Goal: Information Seeking & Learning: Check status

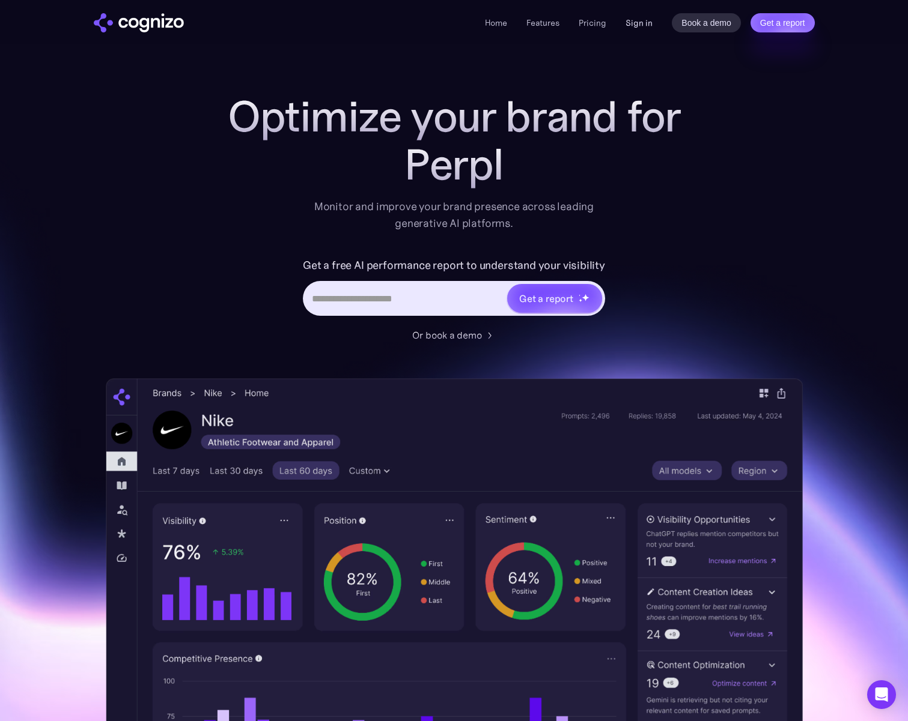
click at [644, 19] on link "Sign in" at bounding box center [638, 23] width 27 height 14
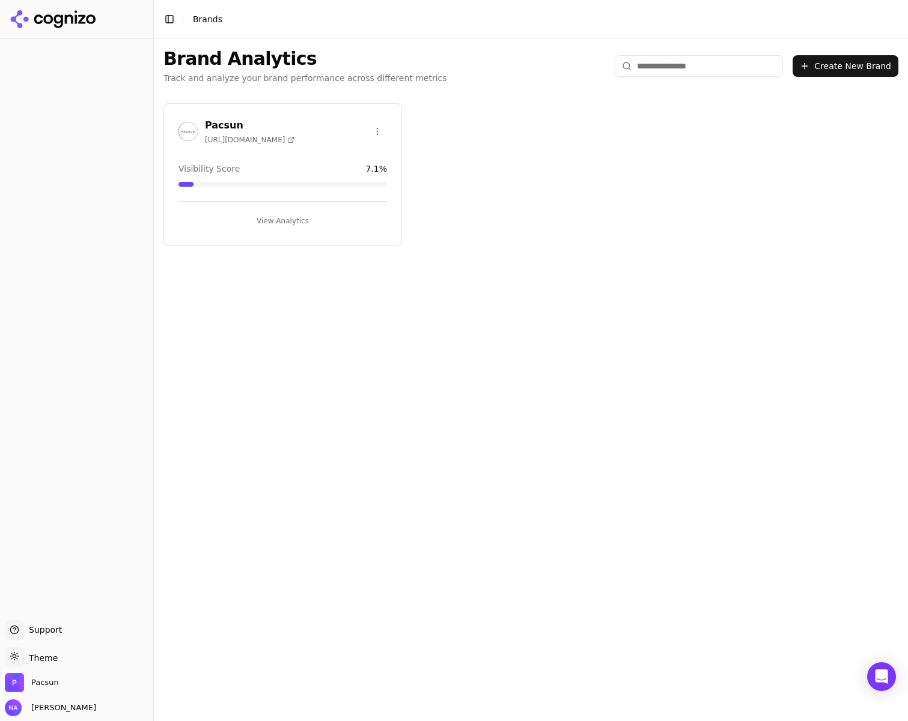
click at [279, 218] on button "View Analytics" at bounding box center [282, 220] width 208 height 19
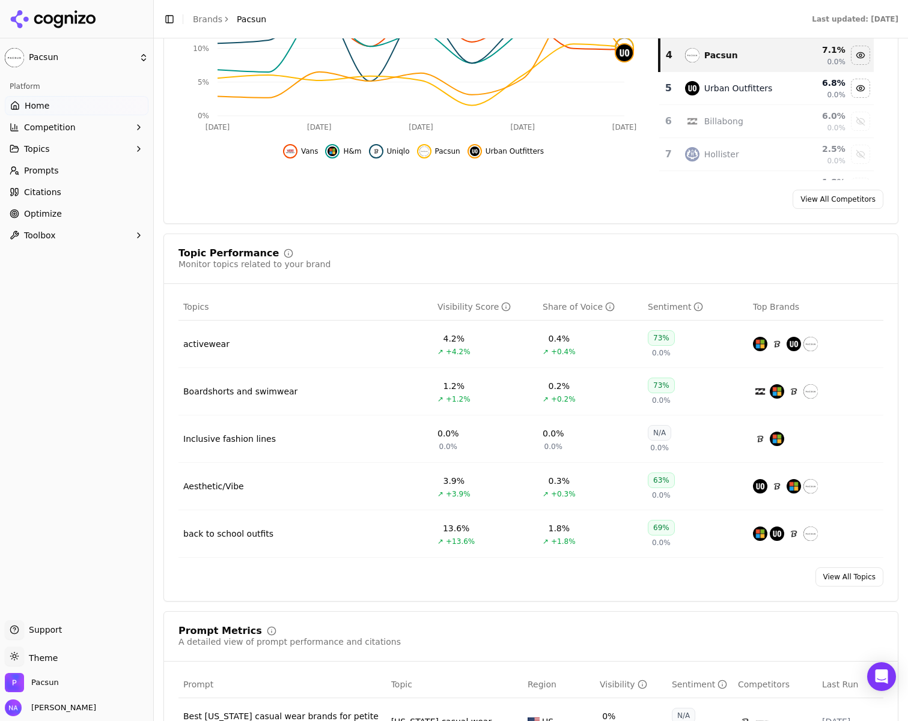
scroll to position [306, 0]
click at [843, 580] on link "View All Topics" at bounding box center [849, 576] width 68 height 19
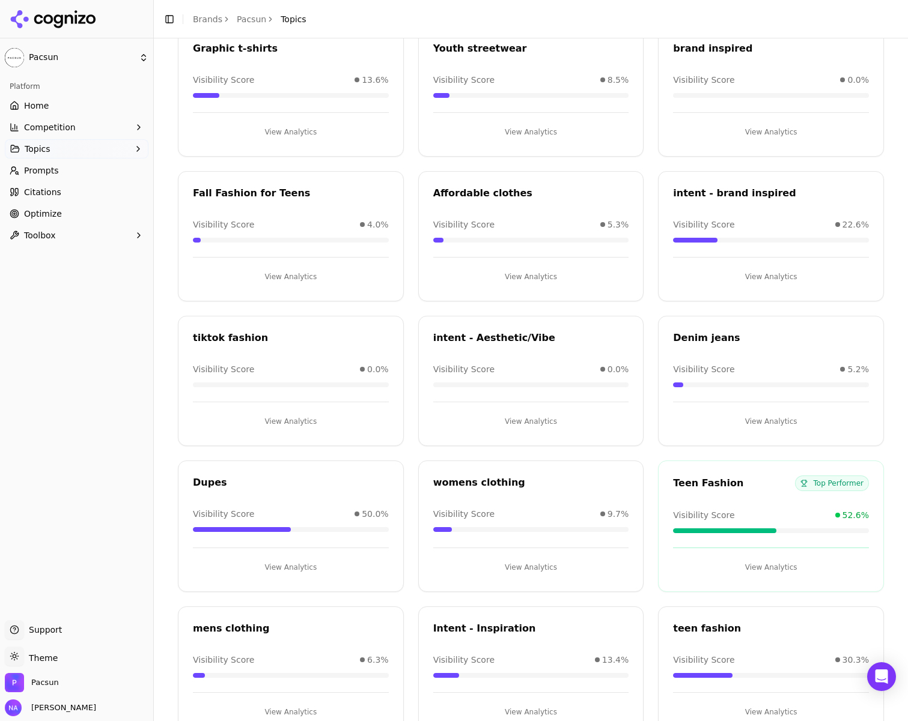
scroll to position [720, 0]
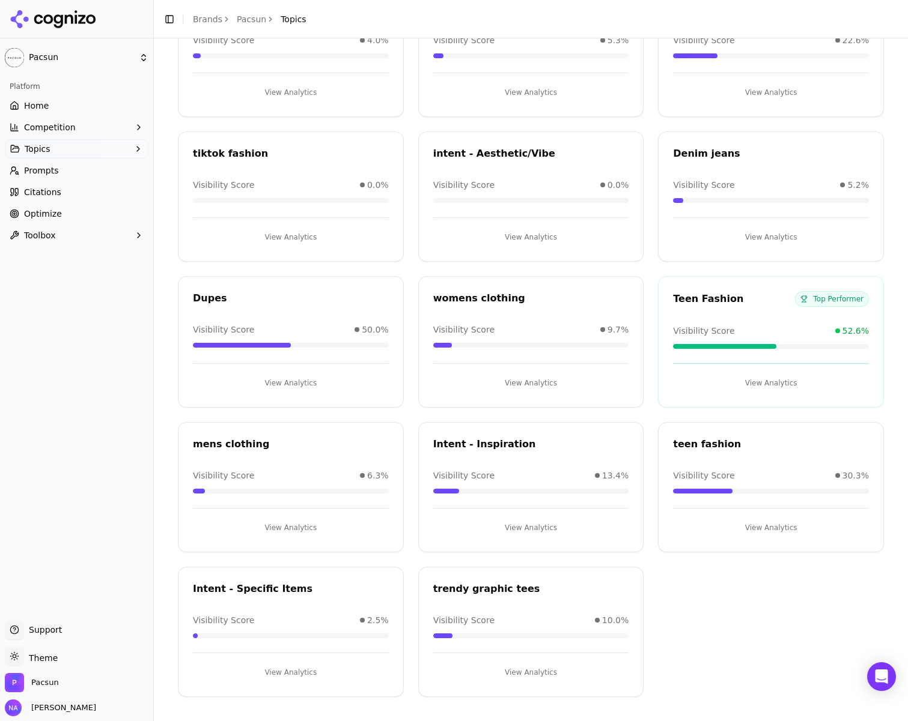
click at [527, 521] on button "View Analytics" at bounding box center [531, 527] width 196 height 19
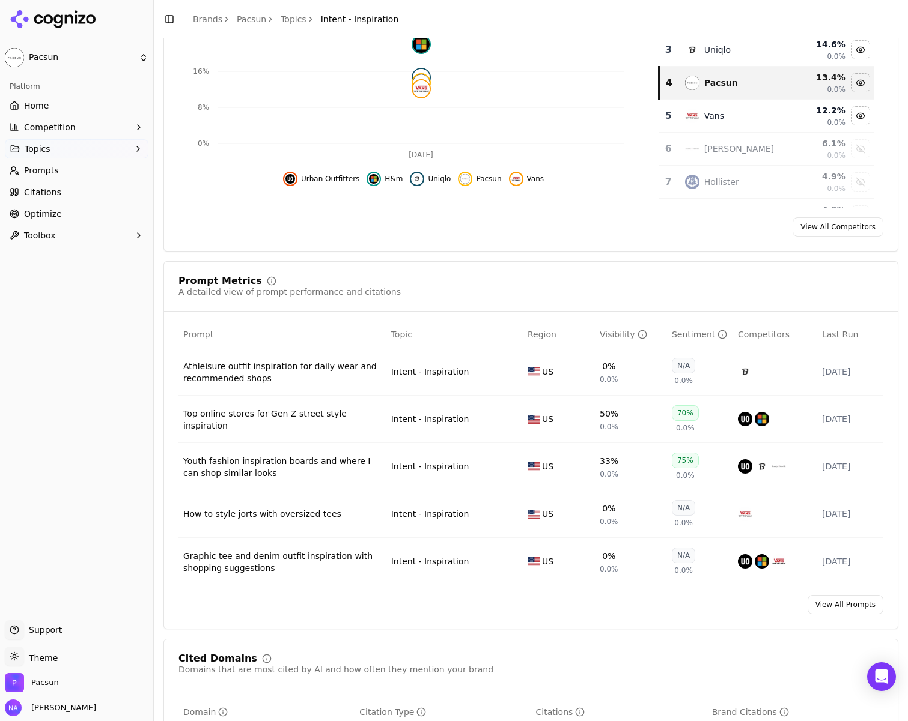
scroll to position [211, 0]
click at [846, 601] on link "View All Prompts" at bounding box center [845, 603] width 76 height 19
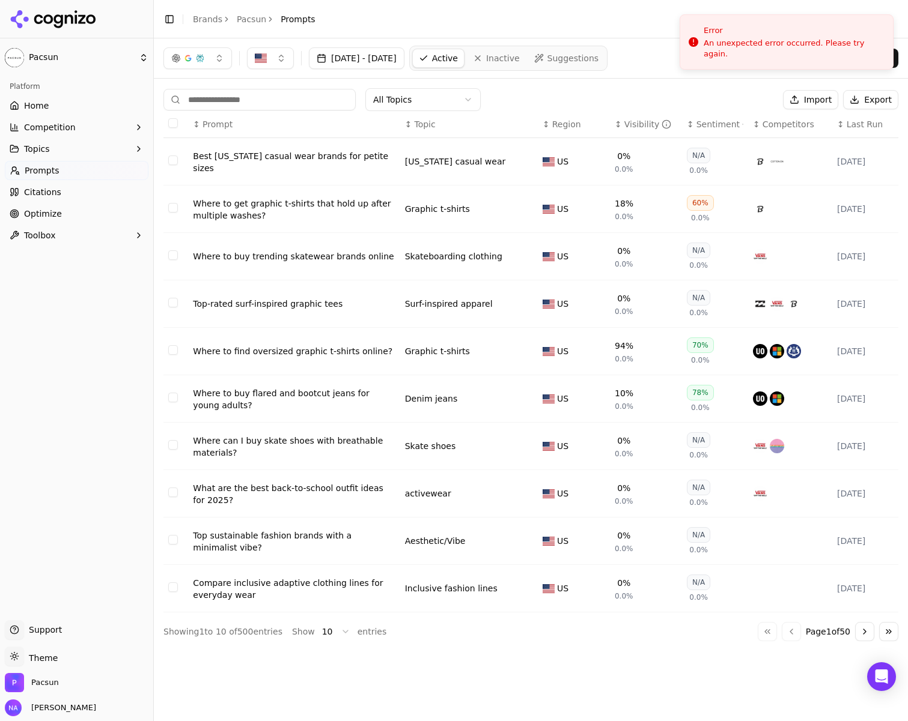
click at [651, 118] on div "Visibility" at bounding box center [647, 124] width 47 height 12
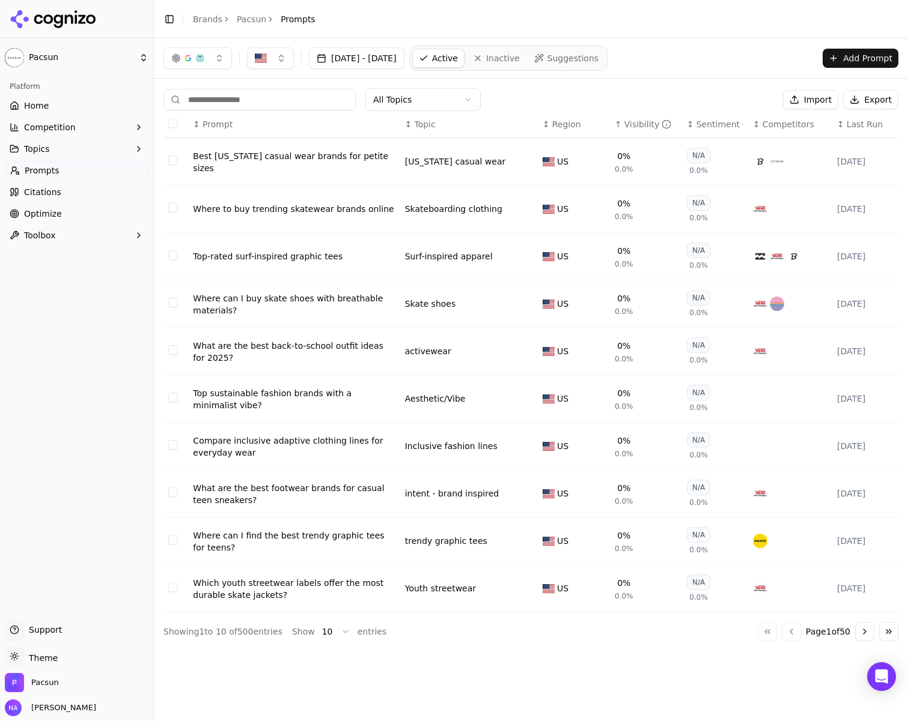
click at [651, 118] on div "Visibility" at bounding box center [647, 124] width 47 height 12
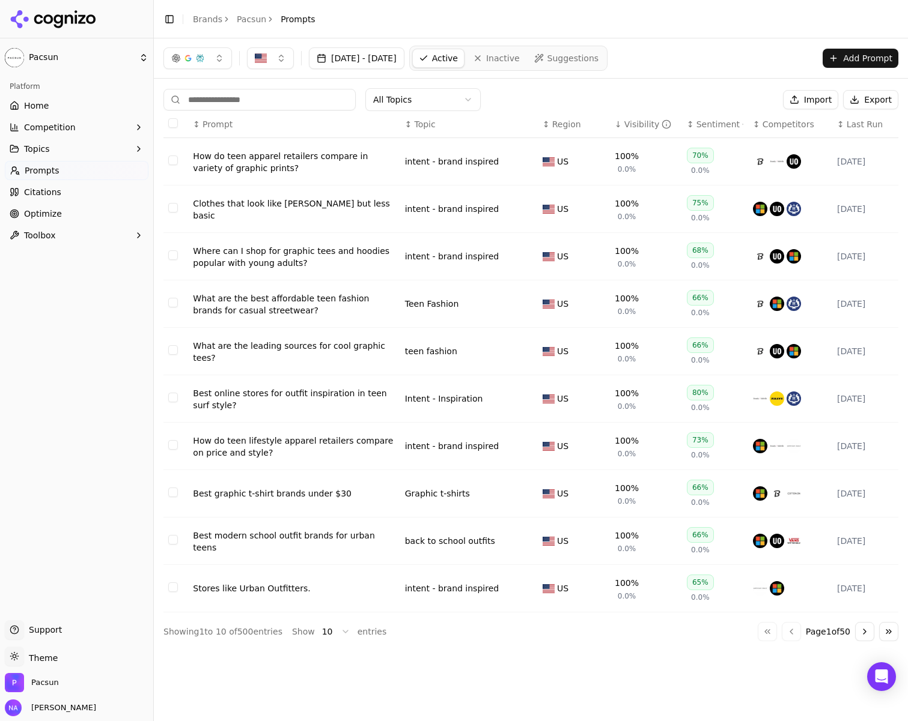
click at [863, 637] on button "Go to next page" at bounding box center [864, 631] width 19 height 19
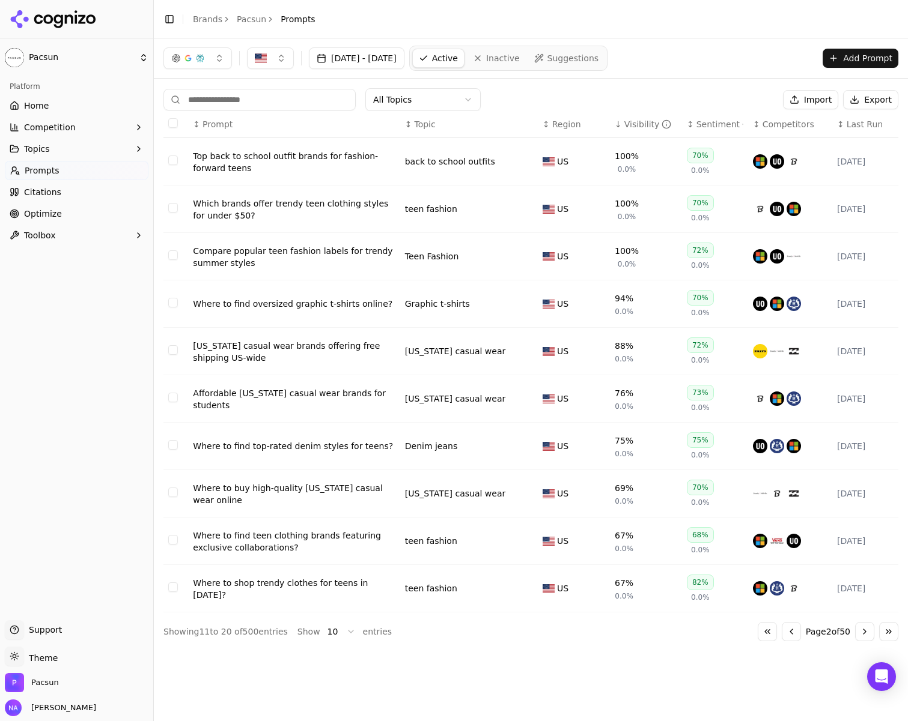
click at [790, 640] on button "Go to previous page" at bounding box center [791, 631] width 19 height 19
